Goal: Transaction & Acquisition: Download file/media

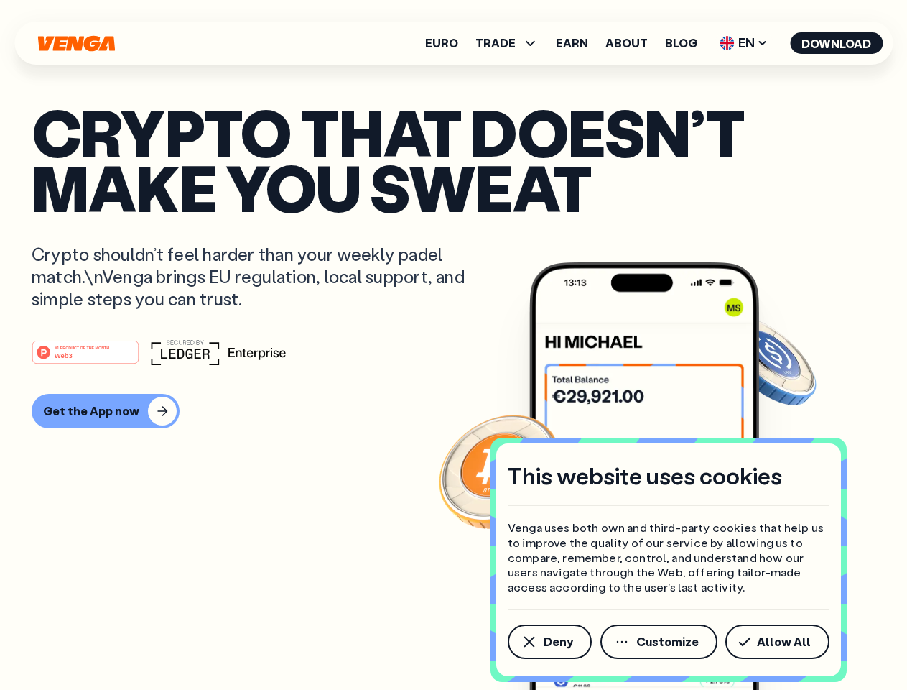
click at [453, 345] on div "#1 PRODUCT OF THE MONTH Web3" at bounding box center [454, 352] width 844 height 26
click at [549, 642] on span "Deny" at bounding box center [558, 641] width 29 height 11
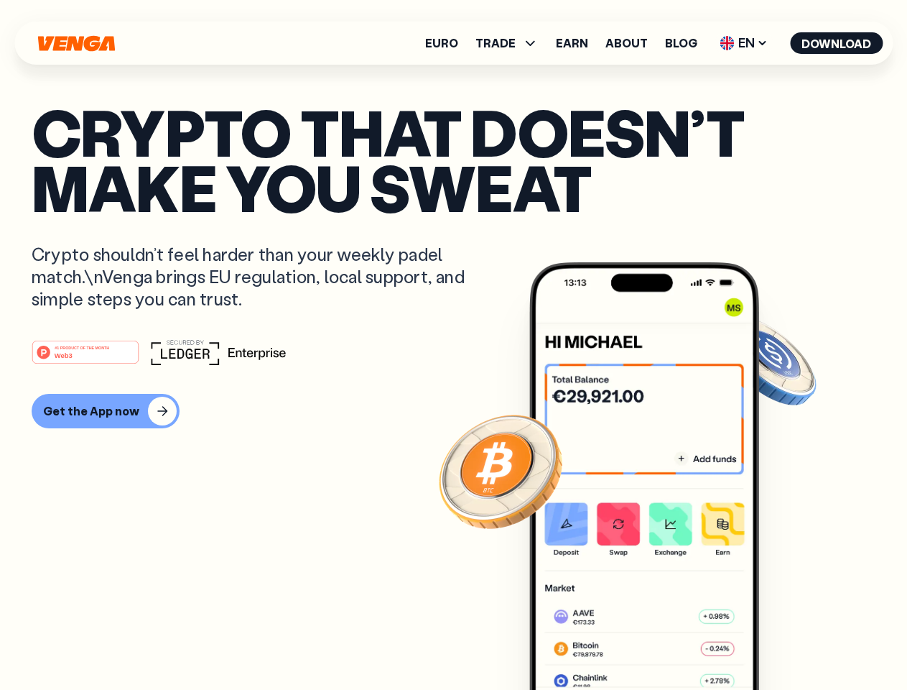
click at [660, 642] on img at bounding box center [644, 502] width 230 height 481
click at [780, 642] on article "Crypto that doesn’t make you sweat Crypto shouldn’t feel harder than your weekl…" at bounding box center [454, 373] width 844 height 539
click at [511, 43] on span "TRADE" at bounding box center [496, 42] width 40 height 11
click at [744, 43] on span "EN" at bounding box center [744, 43] width 58 height 23
click at [837, 43] on button "Download" at bounding box center [836, 43] width 93 height 22
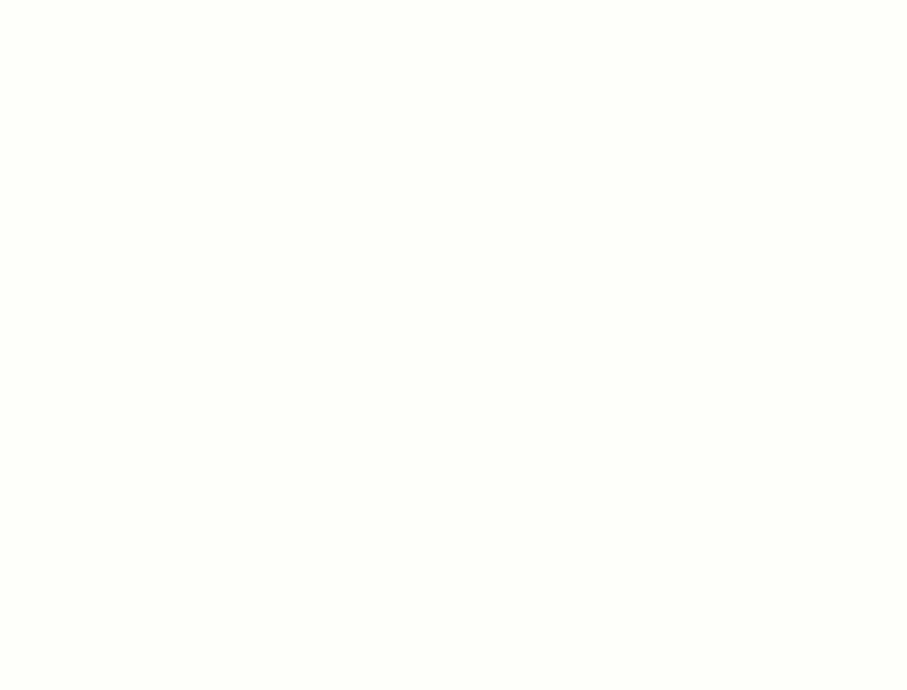
click at [453, 0] on html "This website uses cookies Venga uses both own and third-party cookies that help…" at bounding box center [453, 0] width 907 height 0
click at [103, 0] on html "This website uses cookies Venga uses both own and third-party cookies that help…" at bounding box center [453, 0] width 907 height 0
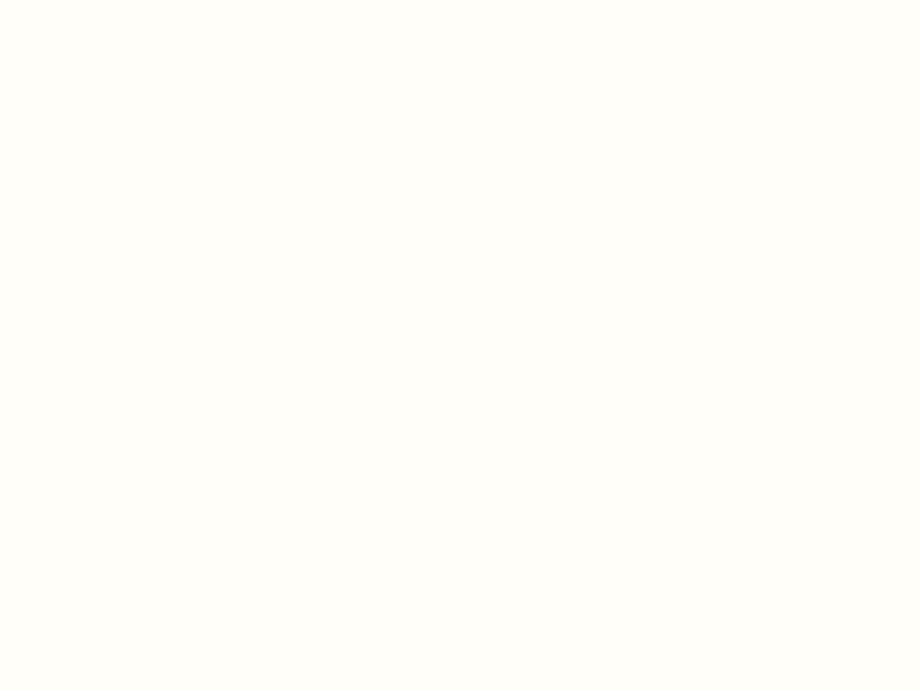
click at [88, 0] on html "This website uses cookies Venga uses both own and third-party cookies that help…" at bounding box center [460, 0] width 920 height 0
